Goal: Information Seeking & Learning: Understand process/instructions

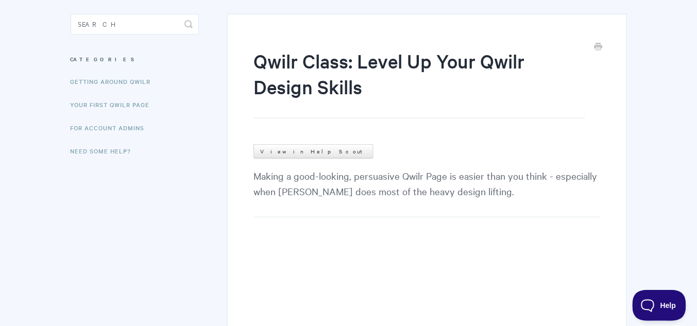
scroll to position [70, 0]
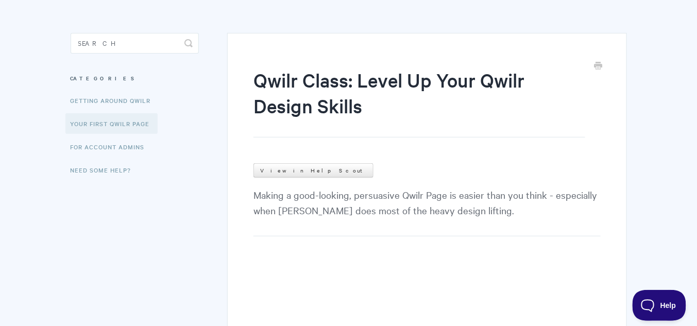
click at [133, 127] on link "Your First Qwilr Page" at bounding box center [111, 123] width 92 height 21
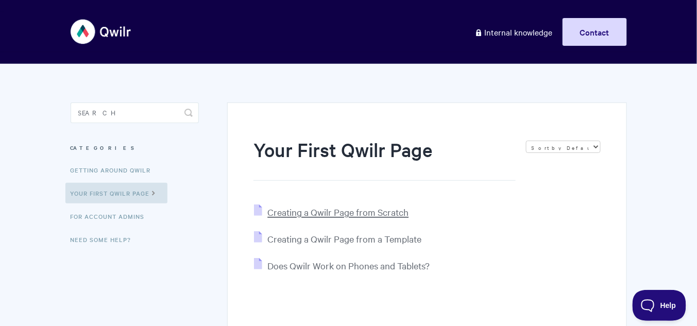
click at [328, 206] on span "Creating a Qwilr Page from Scratch" at bounding box center [337, 212] width 141 height 12
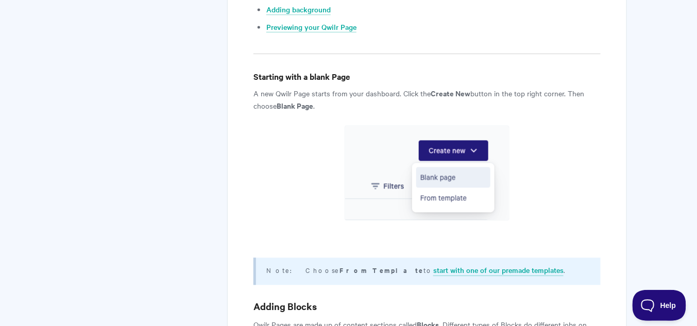
scroll to position [536, 0]
